Goal: Information Seeking & Learning: Find specific page/section

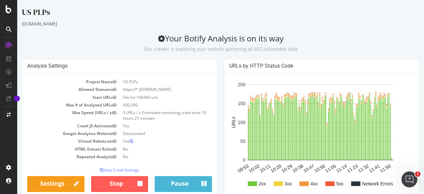
click at [250, 49] on small "Our crawler is exploring your website gathering all SEO actionable data" at bounding box center [221, 49] width 154 height 6
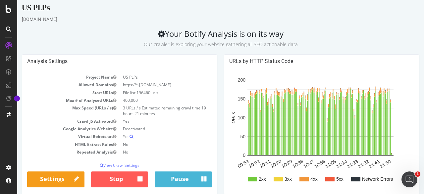
scroll to position [33, 0]
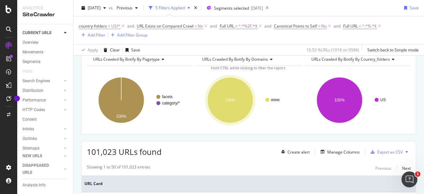
scroll to position [99, 0]
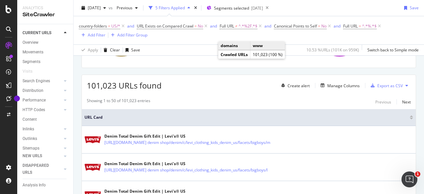
click at [254, 75] on div "101,023 URLs found Create alert Manage Columns Export as CSV" at bounding box center [249, 83] width 334 height 16
click at [97, 34] on div "Add Filter" at bounding box center [97, 35] width 18 height 6
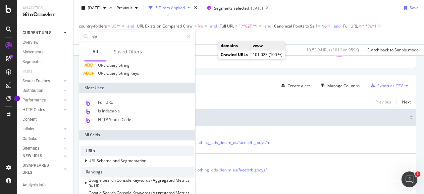
scroll to position [0, 0]
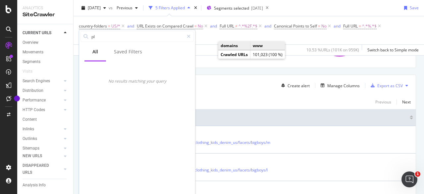
type input "p"
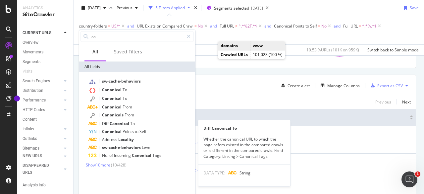
type input "c"
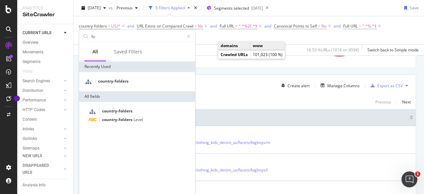
type input "f"
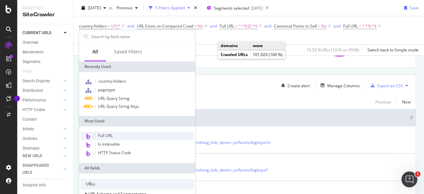
click at [117, 135] on div "Full URL" at bounding box center [137, 136] width 113 height 9
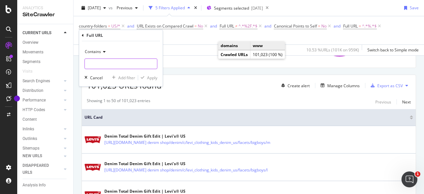
click at [100, 67] on input "text" at bounding box center [121, 63] width 72 height 11
type input "/c/"
click at [150, 79] on div "Apply" at bounding box center [152, 78] width 10 height 6
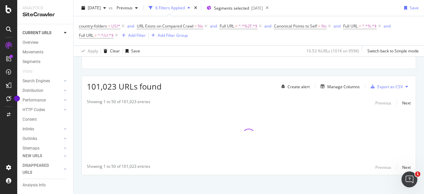
scroll to position [101, 0]
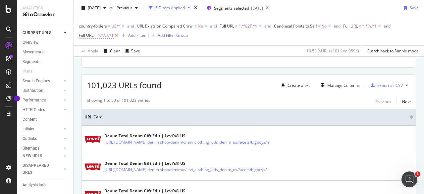
click at [117, 35] on icon at bounding box center [117, 35] width 6 height 7
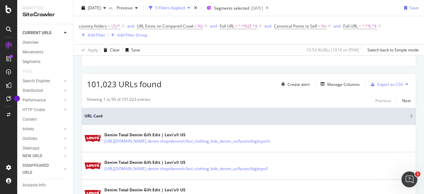
scroll to position [99, 0]
